Goal: Information Seeking & Learning: Learn about a topic

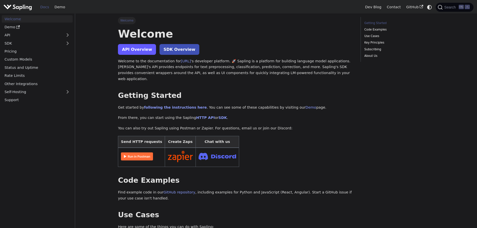
click at [124, 51] on link "API Overview" at bounding box center [137, 49] width 38 height 11
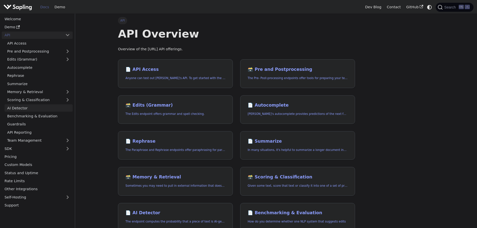
click at [29, 107] on link "AI Detector" at bounding box center [39, 107] width 68 height 7
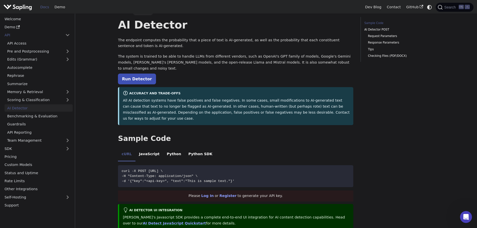
scroll to position [75, 0]
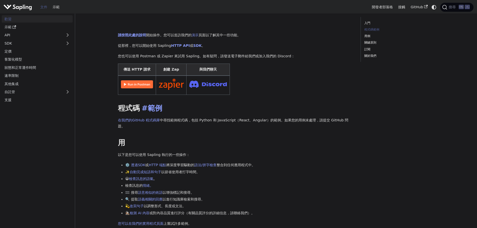
scroll to position [75, 0]
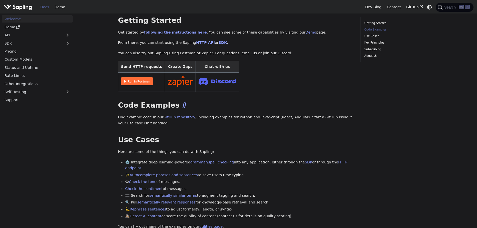
click at [332, 101] on h2 "Code Examples ​" at bounding box center [236, 105] width 236 height 9
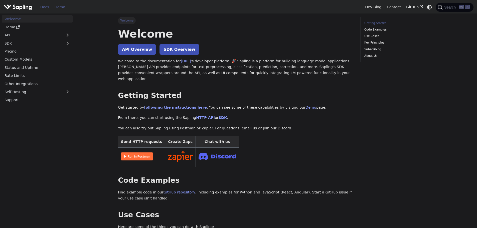
click at [54, 9] on link "Demo" at bounding box center [60, 7] width 16 height 8
